Goal: Use online tool/utility: Utilize a website feature to perform a specific function

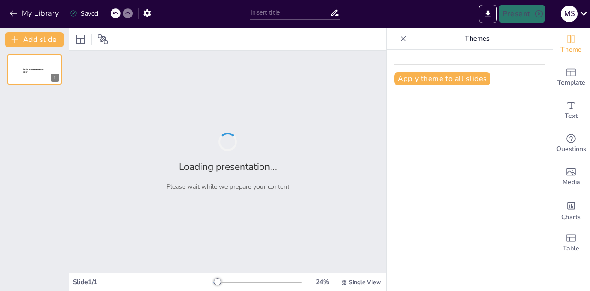
type input "Assessing the Impact of Excessive Multivitamin Intake on Health"
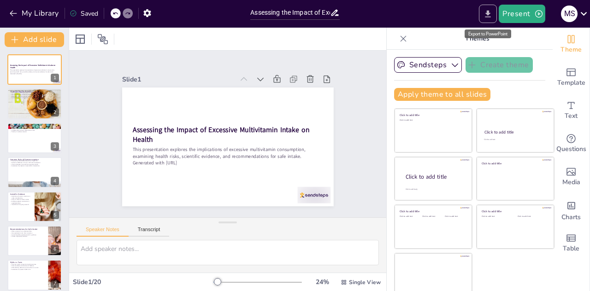
click at [486, 13] on icon "Export to PowerPoint" at bounding box center [488, 14] width 10 height 10
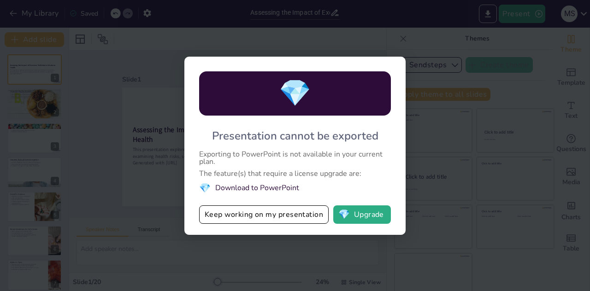
click at [272, 188] on li "💎 Download to PowerPoint" at bounding box center [295, 188] width 192 height 12
click at [452, 139] on div "💎 Presentation cannot be exported Exporting to PowerPoint is not available in y…" at bounding box center [295, 145] width 590 height 291
click at [227, 217] on button "Keep working on my presentation" at bounding box center [263, 215] width 129 height 18
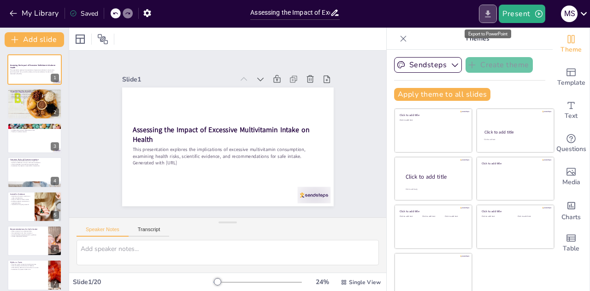
click at [488, 21] on button "Export to PowerPoint" at bounding box center [488, 14] width 18 height 18
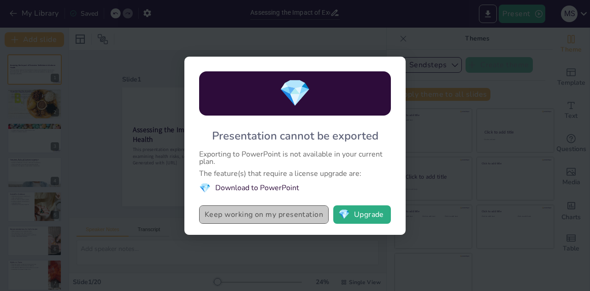
click at [282, 213] on button "Keep working on my presentation" at bounding box center [263, 215] width 129 height 18
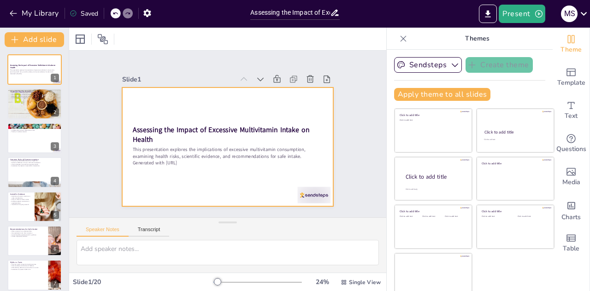
checkbox input "true"
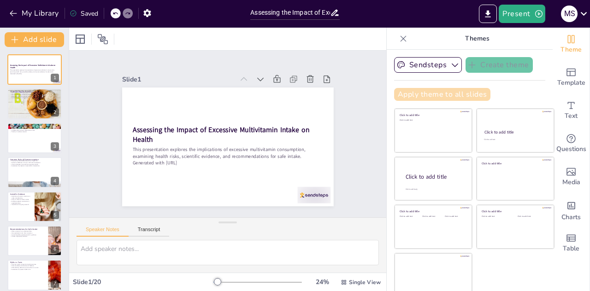
click at [421, 97] on button "Apply theme to all slides" at bounding box center [442, 94] width 96 height 13
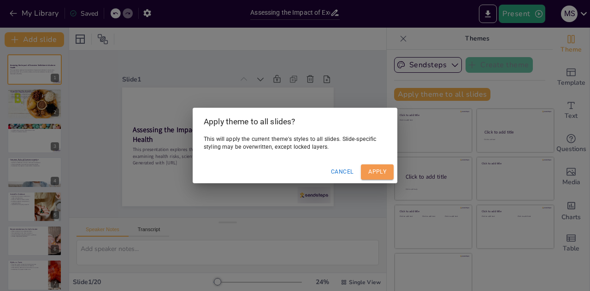
click at [372, 172] on button "Apply" at bounding box center [377, 172] width 33 height 15
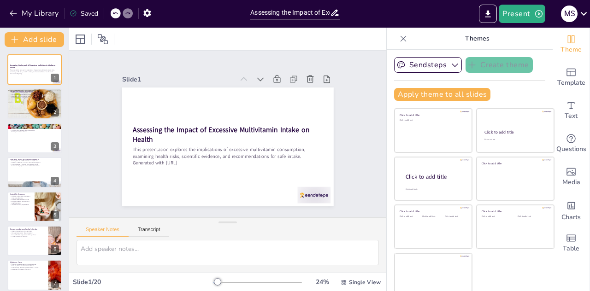
checkbox input "true"
